Goal: Navigation & Orientation: Find specific page/section

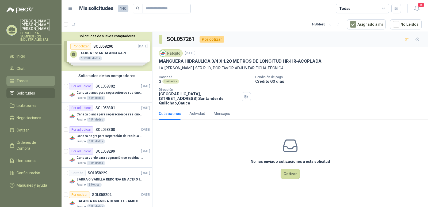
scroll to position [107, 0]
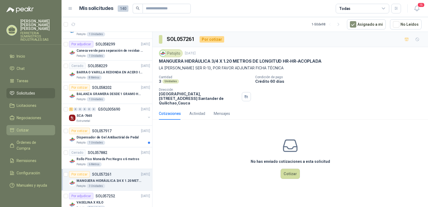
click at [25, 127] on span "Cotizar" at bounding box center [23, 130] width 12 height 6
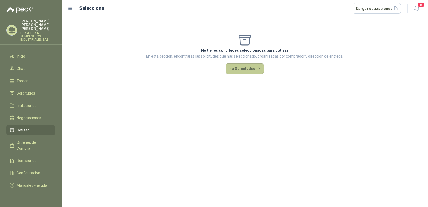
click at [236, 72] on button "Ir a Solicitudes" at bounding box center [244, 68] width 39 height 11
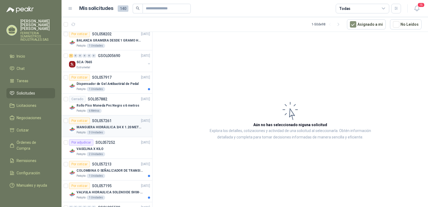
scroll to position [187, 0]
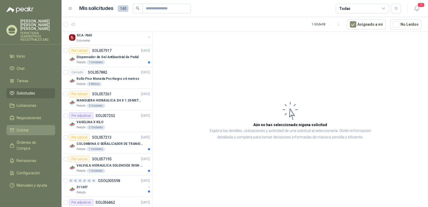
click at [29, 127] on li "Cotizar" at bounding box center [31, 130] width 42 height 6
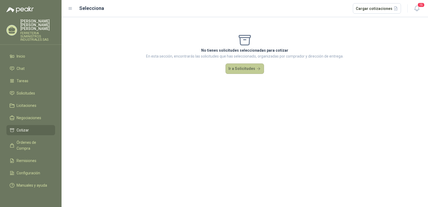
click at [243, 70] on button "Ir a Solicitudes" at bounding box center [244, 68] width 39 height 11
